Goal: Information Seeking & Learning: Check status

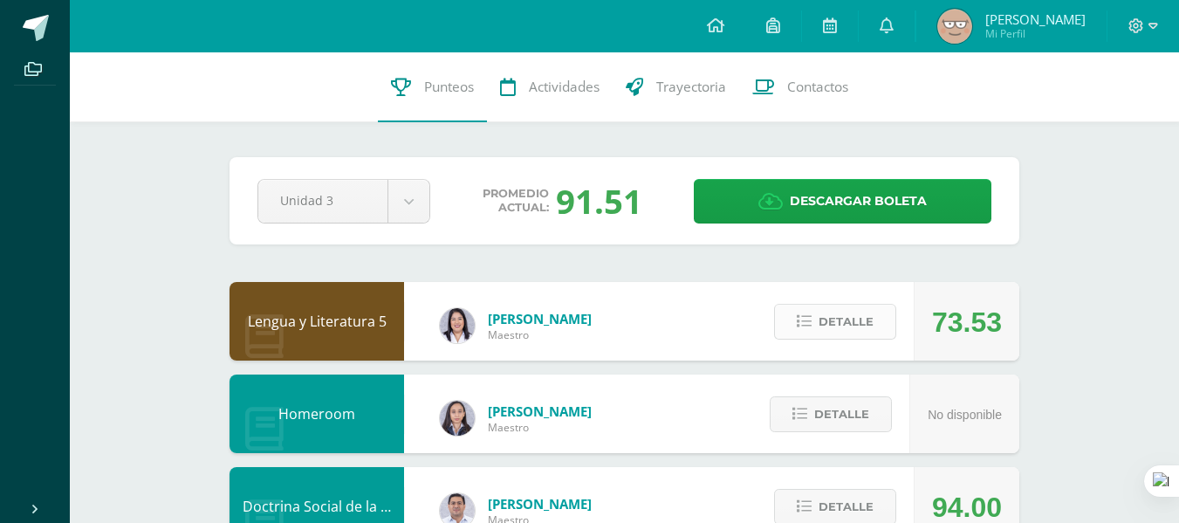
click at [842, 323] on span "Detalle" at bounding box center [845, 321] width 55 height 32
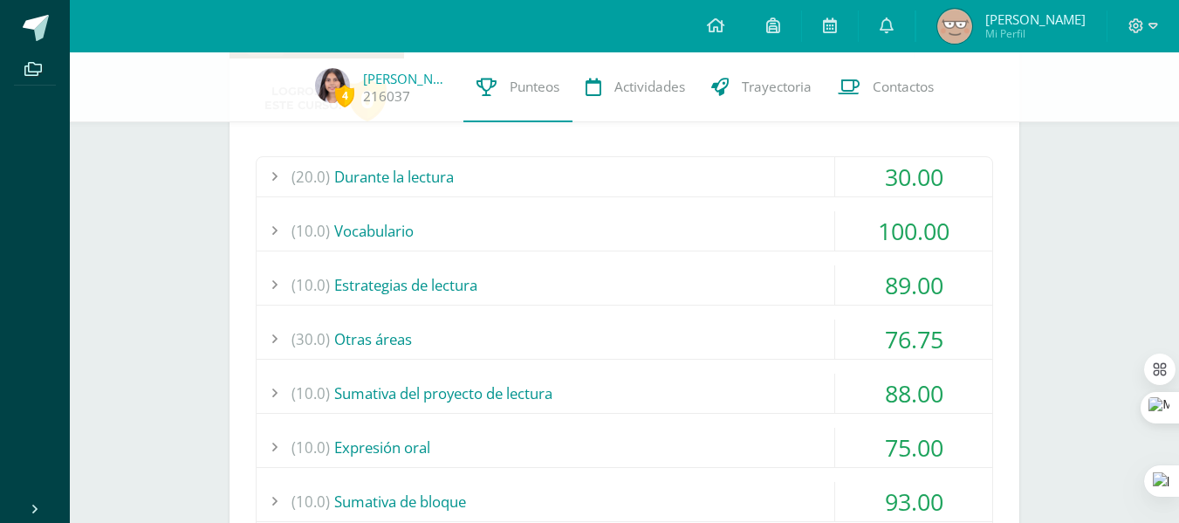
scroll to position [296, 0]
click at [692, 187] on div "(20.0) Durante la lectura" at bounding box center [623, 175] width 735 height 39
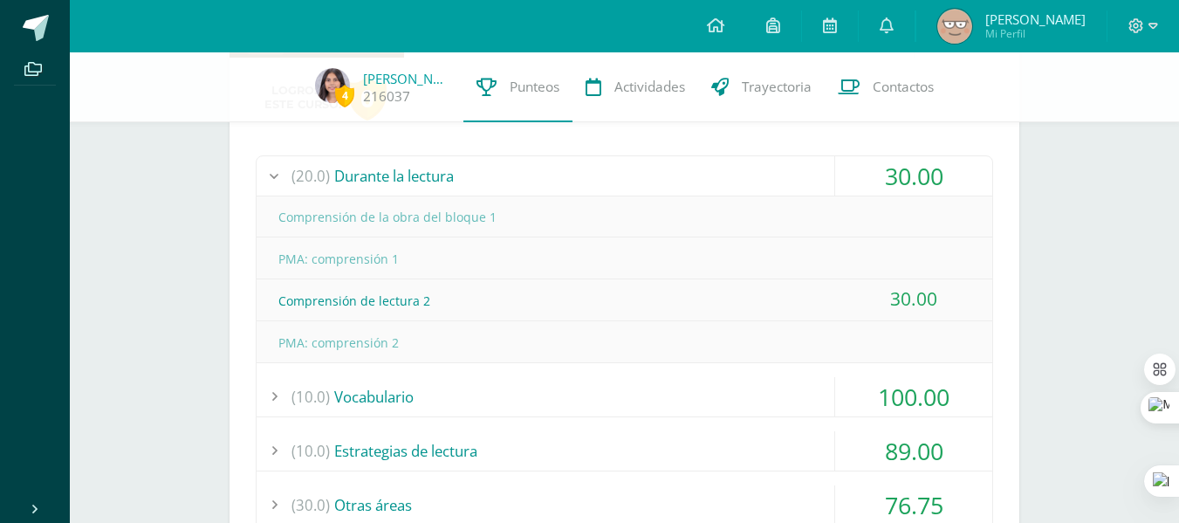
click at [694, 175] on div "(20.0) Durante la lectura" at bounding box center [623, 175] width 735 height 39
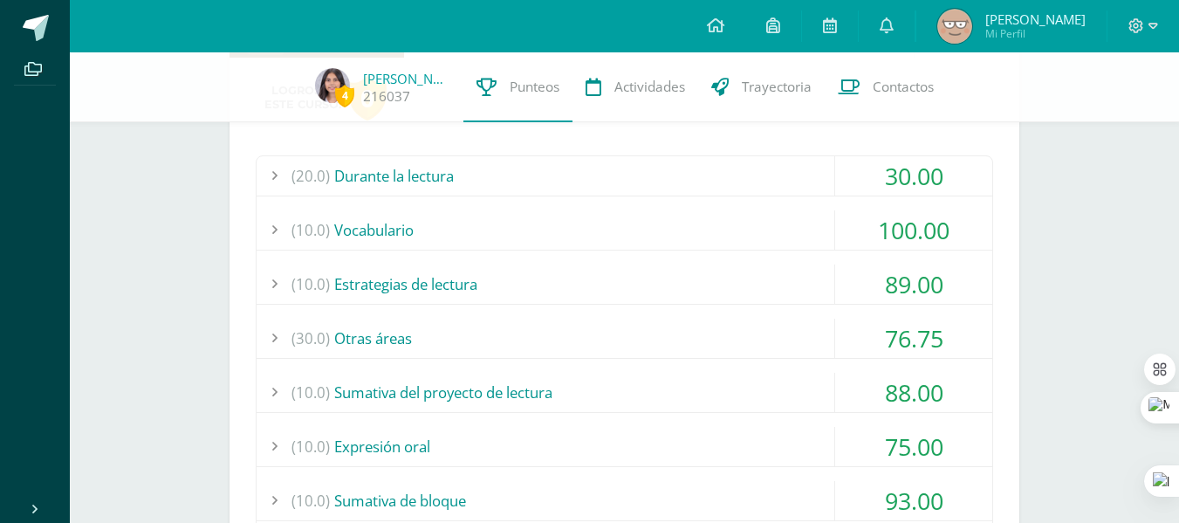
click at [681, 172] on div "(20.0) Durante la lectura" at bounding box center [623, 175] width 735 height 39
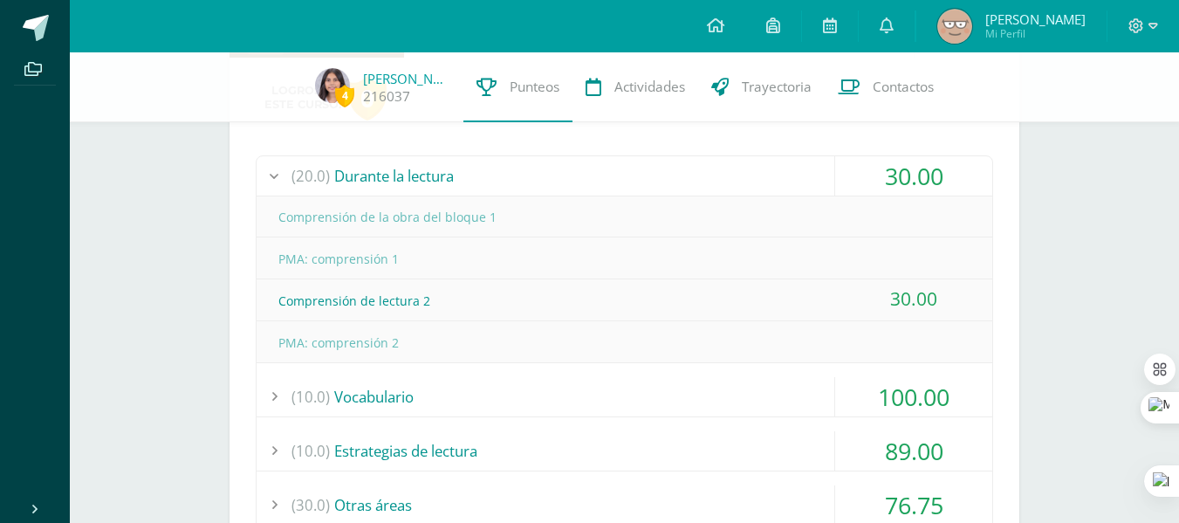
click at [681, 172] on div "(20.0) Durante la lectura" at bounding box center [623, 175] width 735 height 39
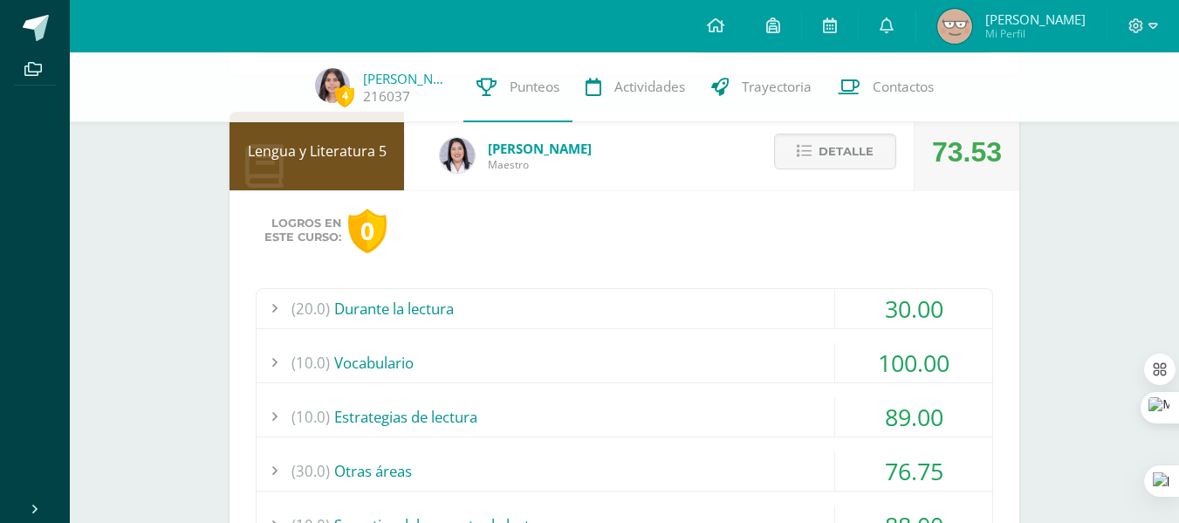
scroll to position [154, 0]
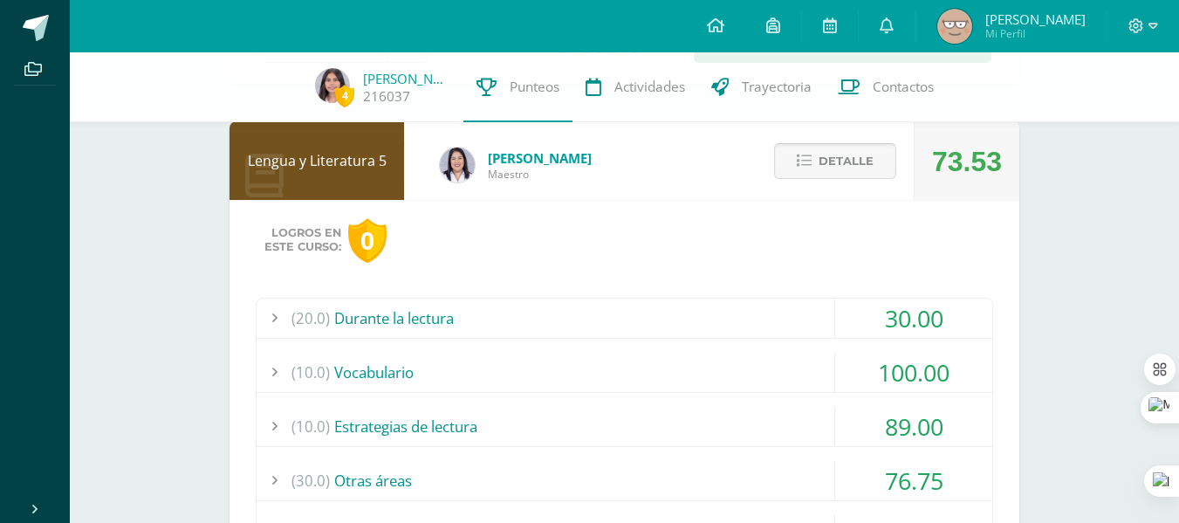
click at [840, 158] on span "Detalle" at bounding box center [845, 161] width 55 height 32
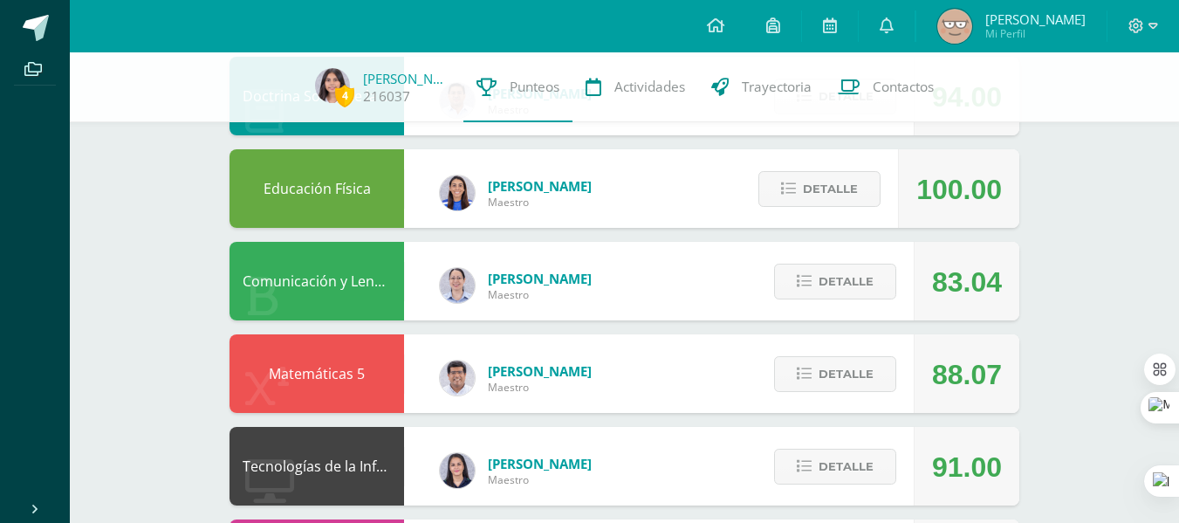
scroll to position [404, 0]
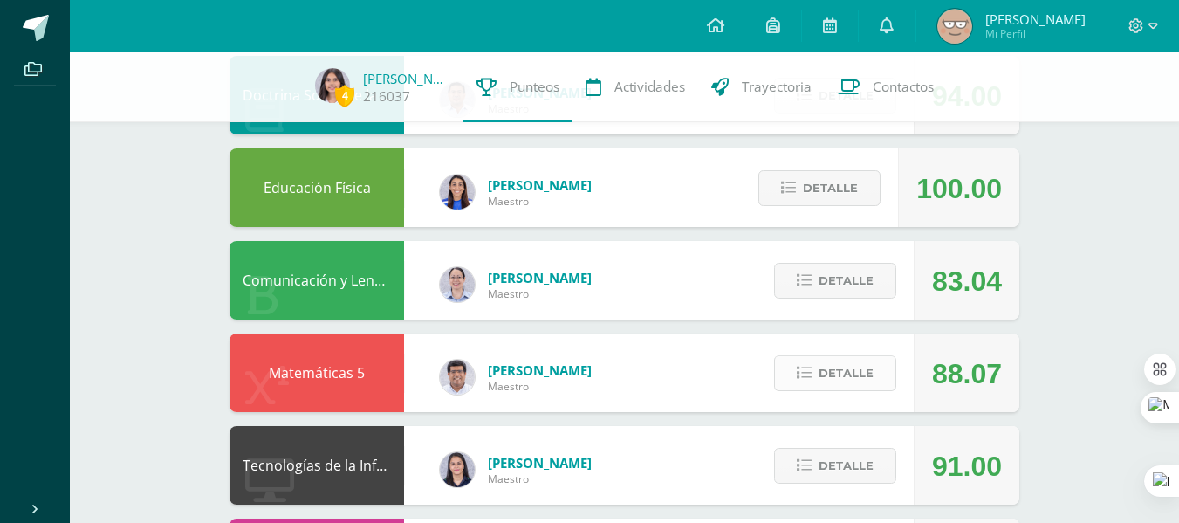
click at [840, 379] on span "Detalle" at bounding box center [845, 373] width 55 height 32
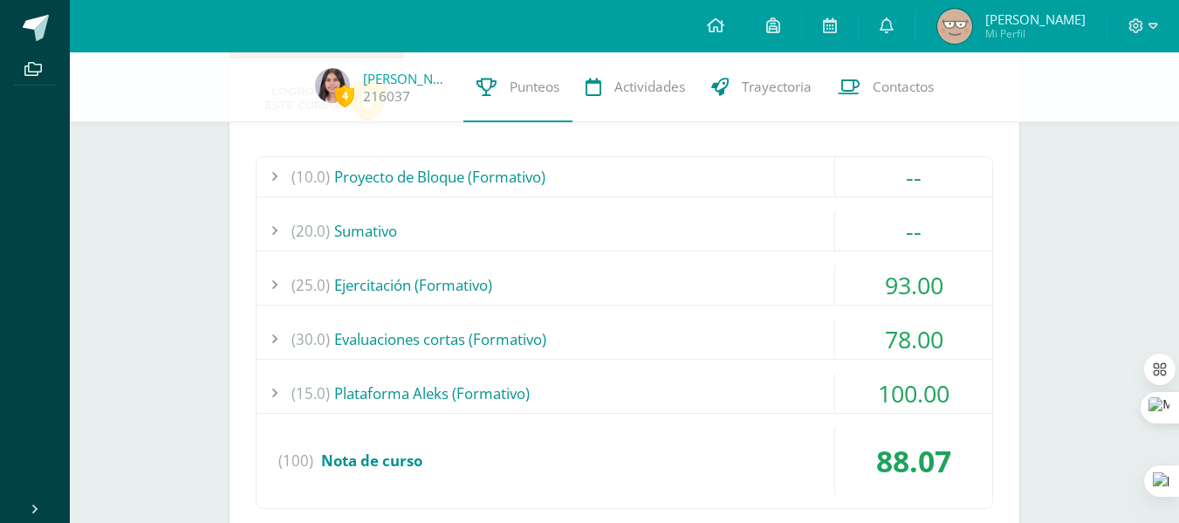
scroll to position [758, 0]
click at [769, 340] on div "(30.0) Evaluaciones cortas (Formativo)" at bounding box center [623, 337] width 735 height 39
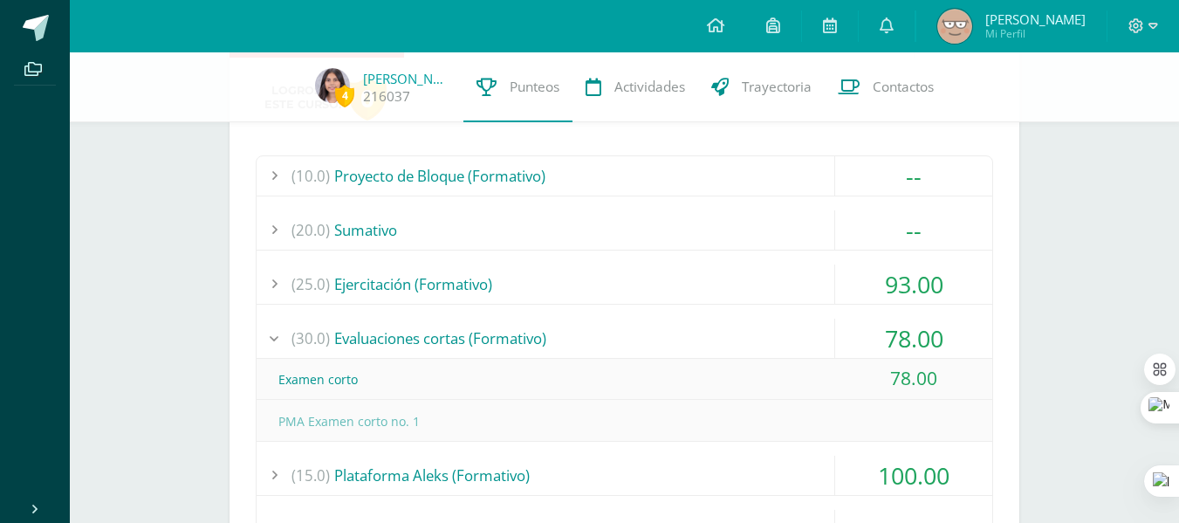
click at [769, 332] on div "(30.0) Evaluaciones cortas (Formativo)" at bounding box center [623, 337] width 735 height 39
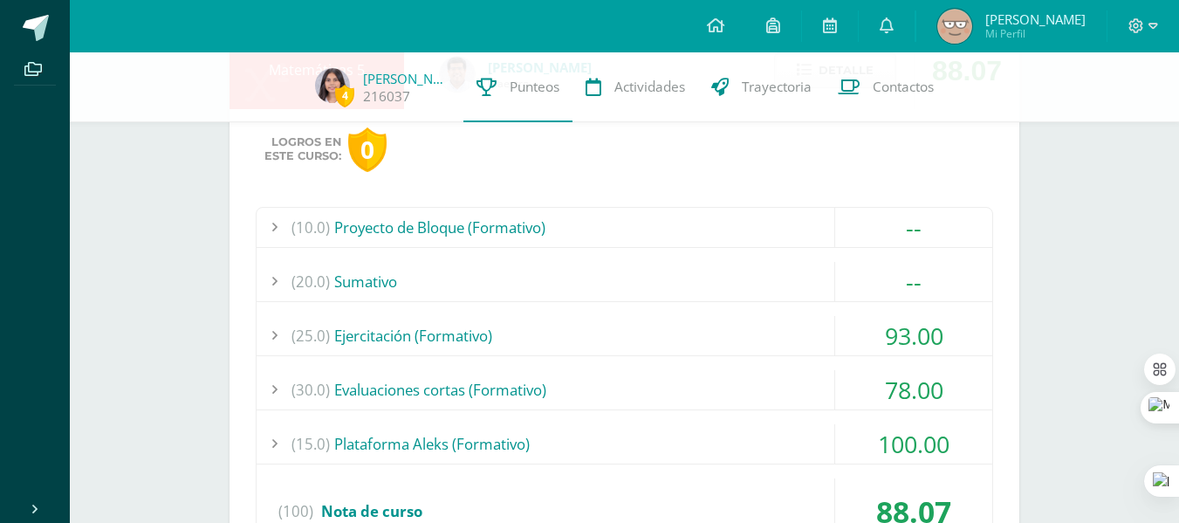
scroll to position [712, 0]
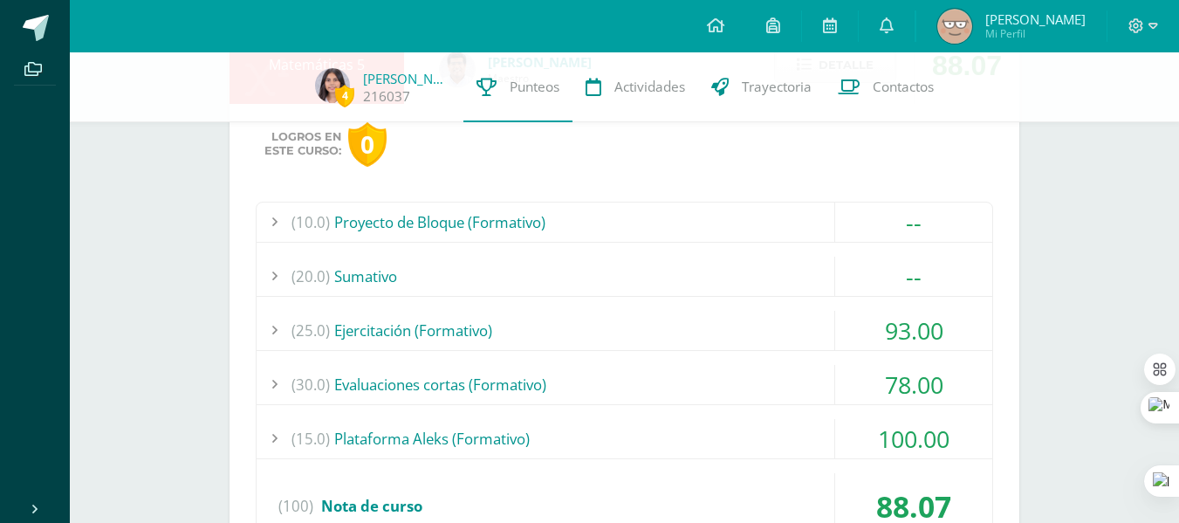
click at [788, 350] on div "(25.0) Ejercitación (Formativo) 93.00" at bounding box center [623, 331] width 735 height 40
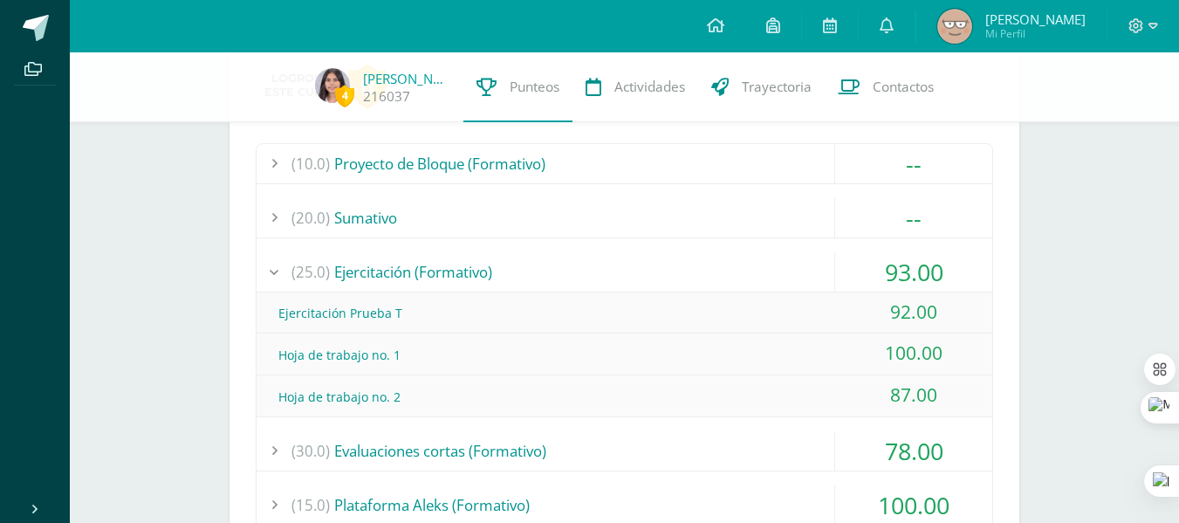
scroll to position [767, 0]
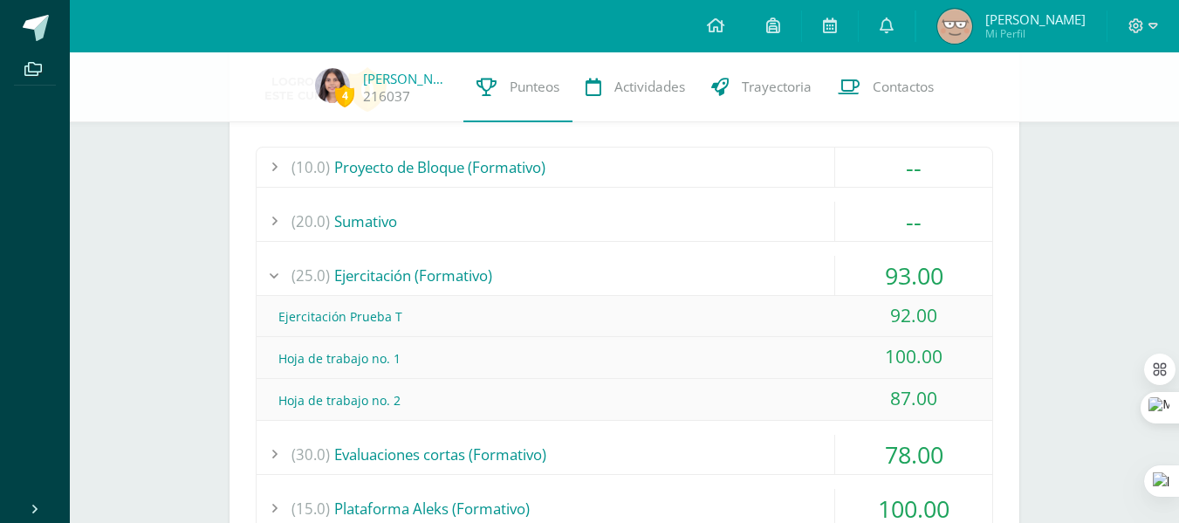
click at [718, 270] on div "(25.0) Ejercitación (Formativo)" at bounding box center [623, 275] width 735 height 39
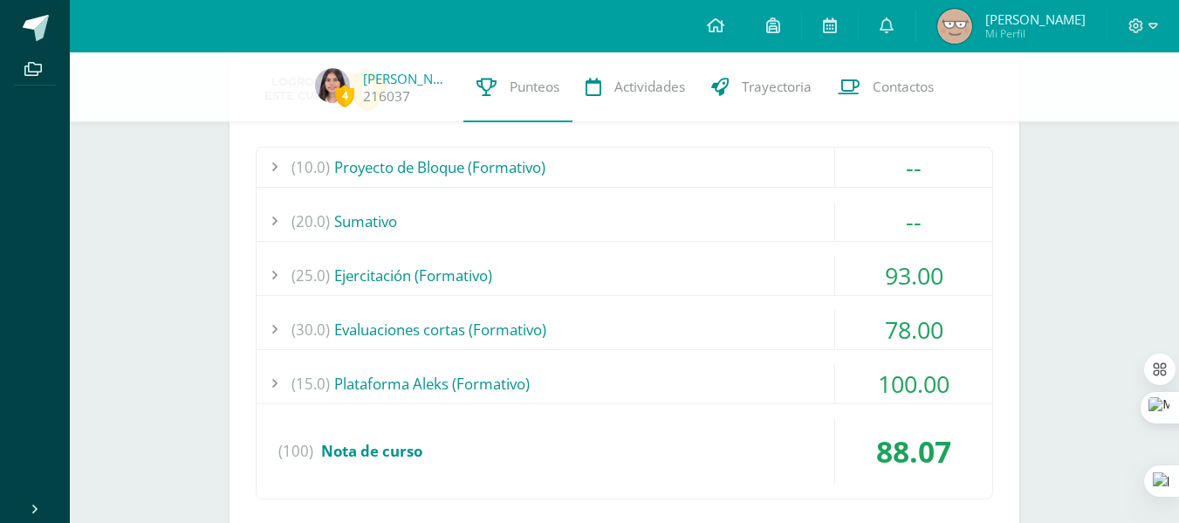
click at [765, 335] on div "(30.0) Evaluaciones cortas (Formativo)" at bounding box center [623, 329] width 735 height 39
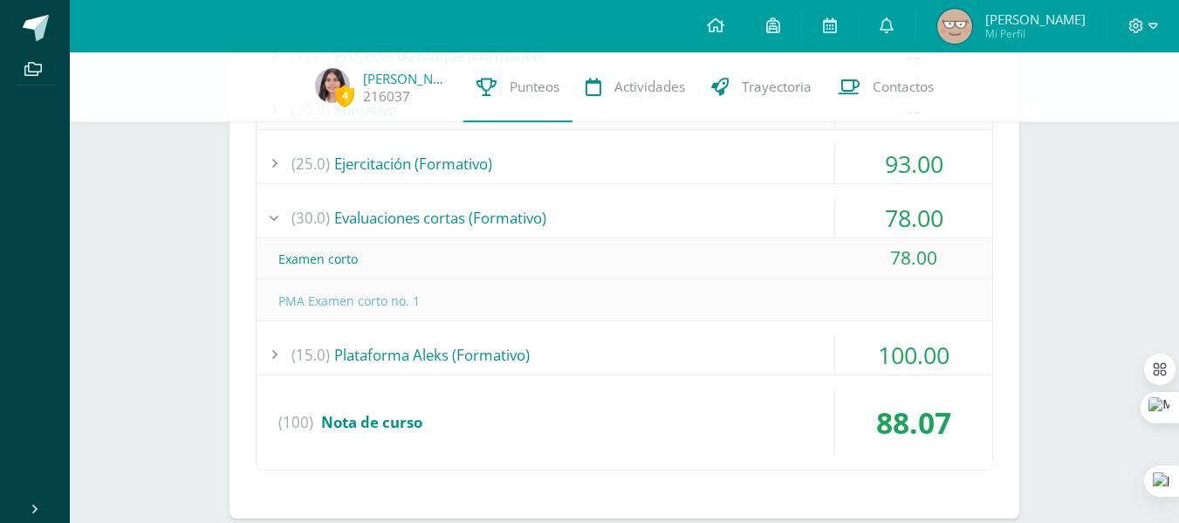
scroll to position [880, 0]
click at [701, 232] on div "(30.0) Evaluaciones cortas (Formativo)" at bounding box center [623, 215] width 735 height 39
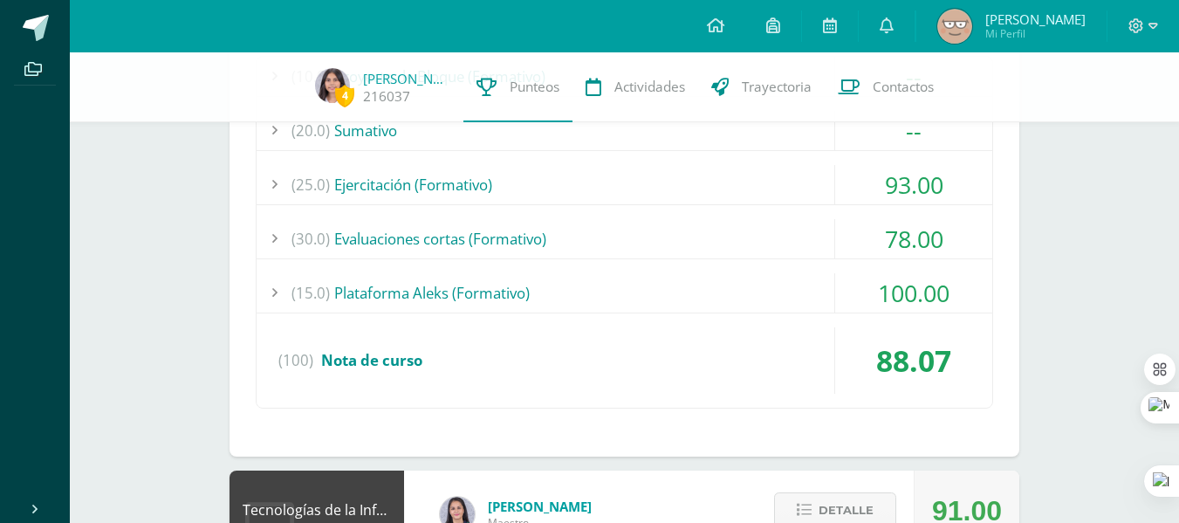
scroll to position [823, 0]
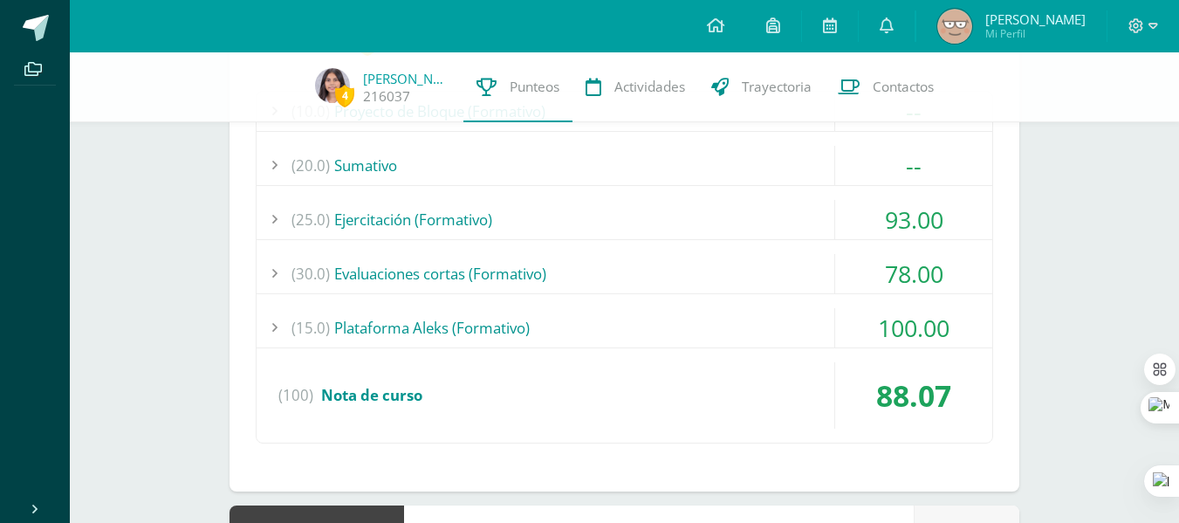
click at [660, 225] on div "(25.0) Ejercitación (Formativo)" at bounding box center [623, 219] width 735 height 39
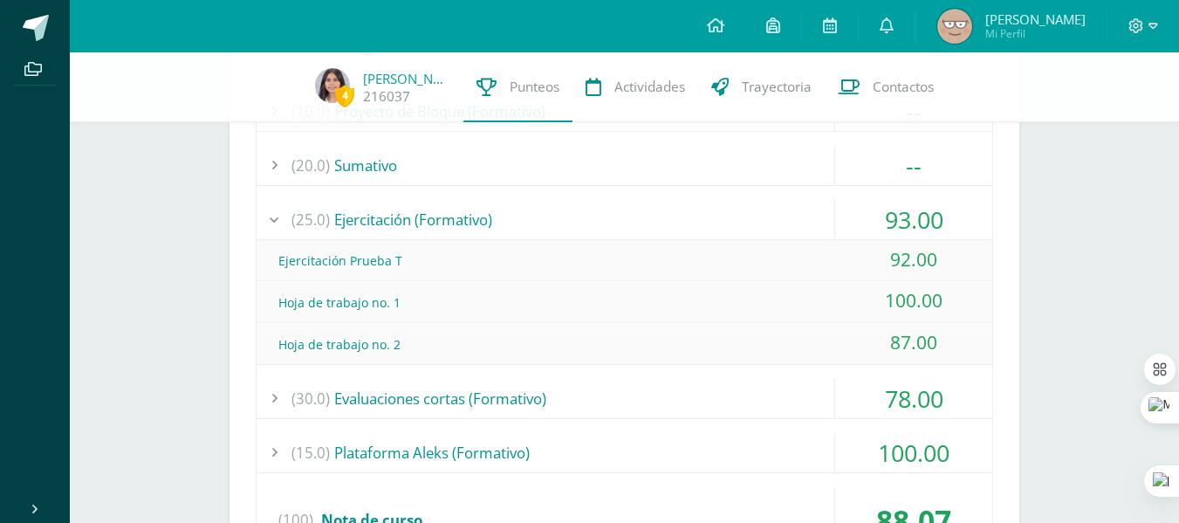
click at [656, 220] on div "(25.0) Ejercitación (Formativo)" at bounding box center [623, 219] width 735 height 39
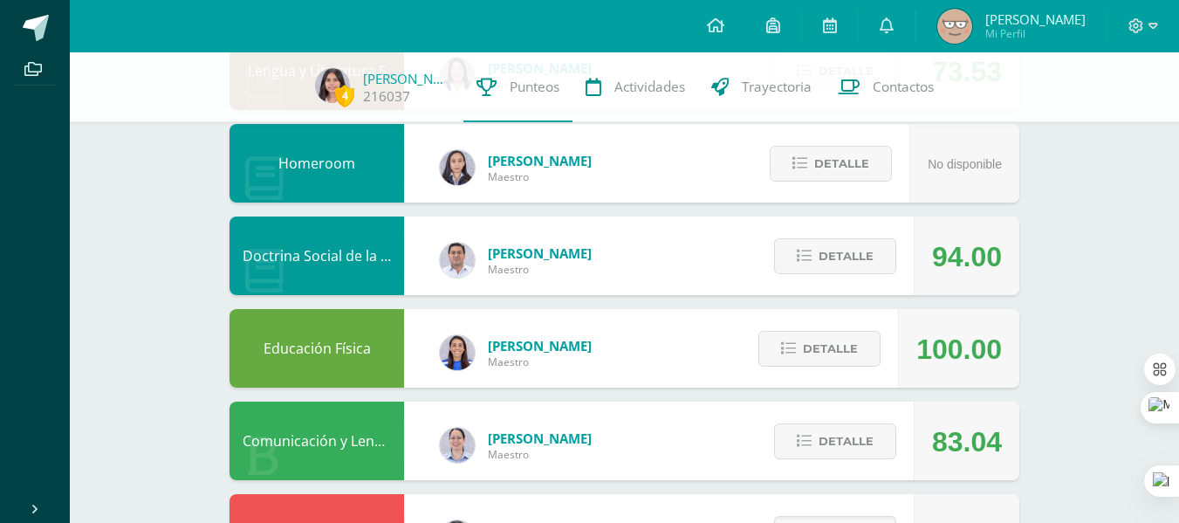
scroll to position [0, 0]
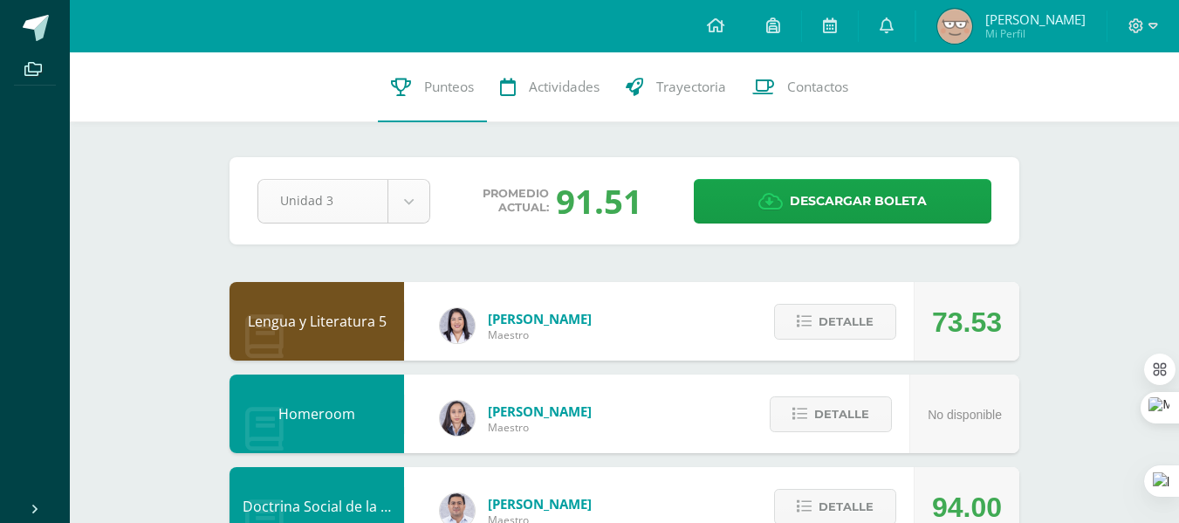
select select "Unidad 2"
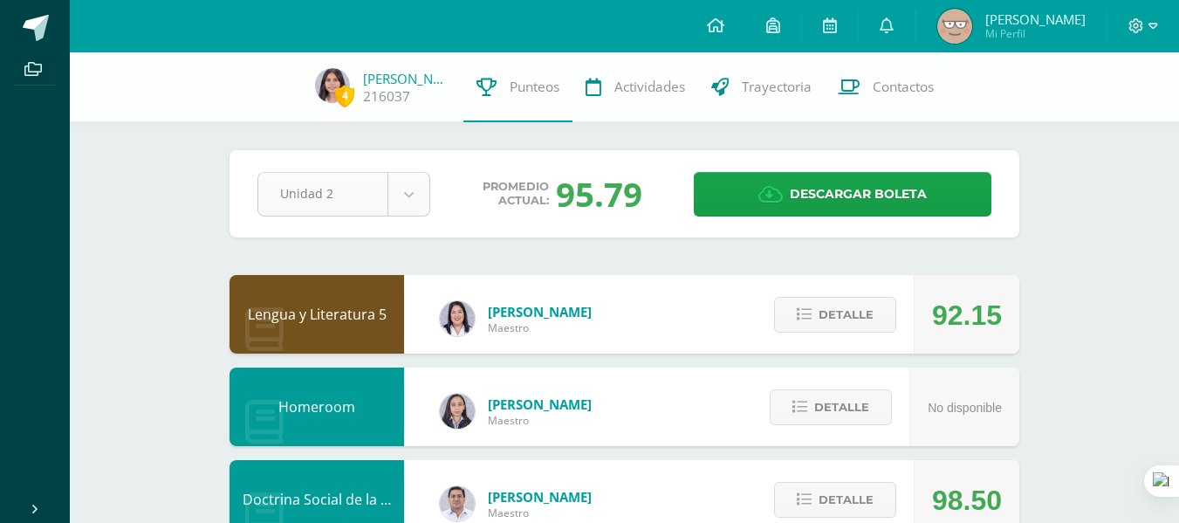
select select "Unidad 3"
